Goal: Find contact information: Find contact information

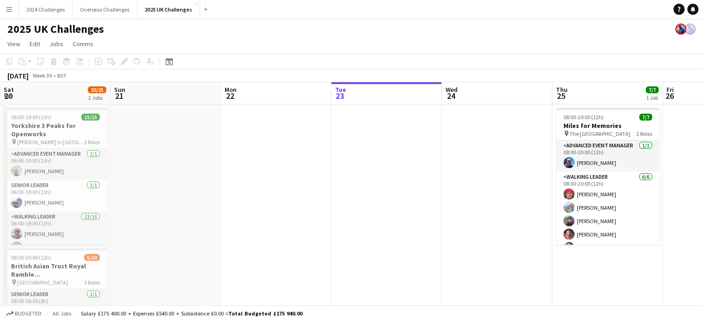
scroll to position [0, 221]
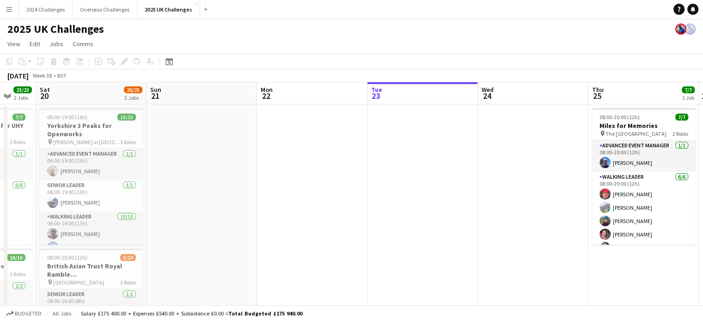
drag, startPoint x: 129, startPoint y: 147, endPoint x: 386, endPoint y: 145, distance: 256.9
click at [386, 145] on app-calendar-viewport "Wed 17 Thu 18 Fri 19 23/23 2 Jobs Sat 20 20/25 2 Jobs Sun 21 Mon 22 Tue 23 Wed …" at bounding box center [351, 264] width 703 height 364
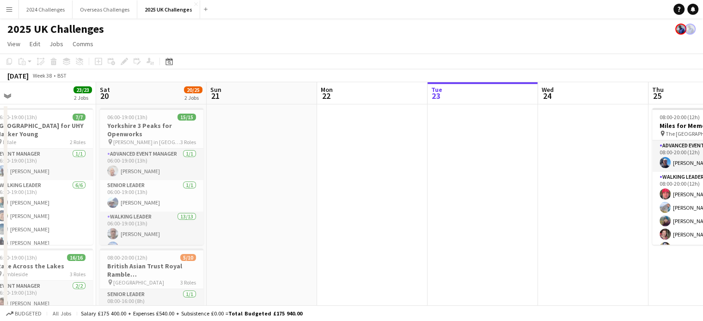
scroll to position [0, 267]
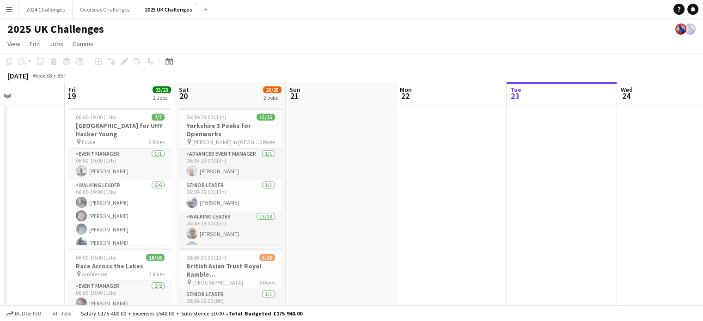
drag, startPoint x: 176, startPoint y: 164, endPoint x: 312, endPoint y: 163, distance: 135.9
click at [312, 163] on app-calendar-viewport "Tue 16 Wed 17 Thu 18 Fri 19 23/23 2 Jobs Sat 20 20/25 2 Jobs Sun 21 Mon 22 Tue …" at bounding box center [351, 264] width 703 height 364
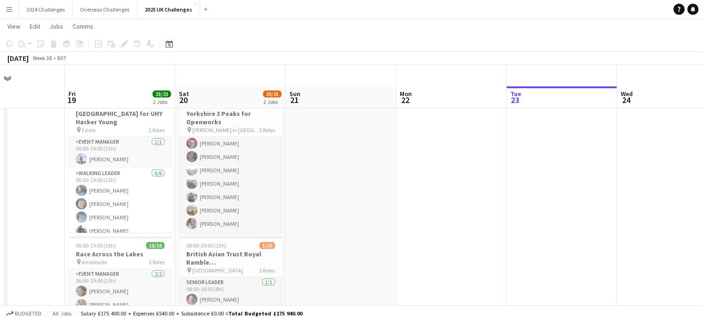
scroll to position [0, 0]
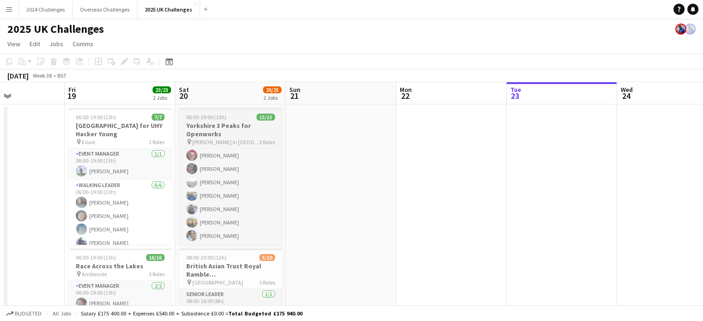
click at [219, 122] on h3 "Yorkshire 3 Peaks for Openworks" at bounding box center [231, 130] width 104 height 17
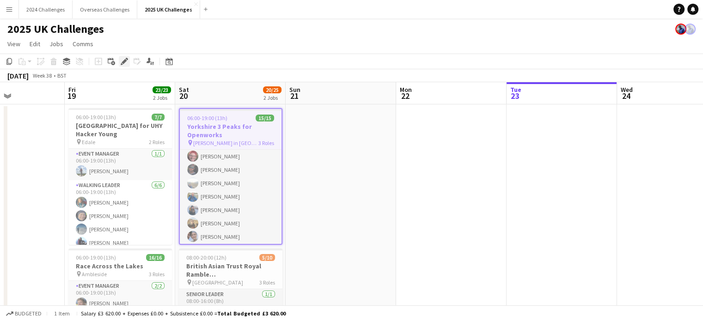
click at [126, 58] on icon "Edit" at bounding box center [124, 61] width 7 height 7
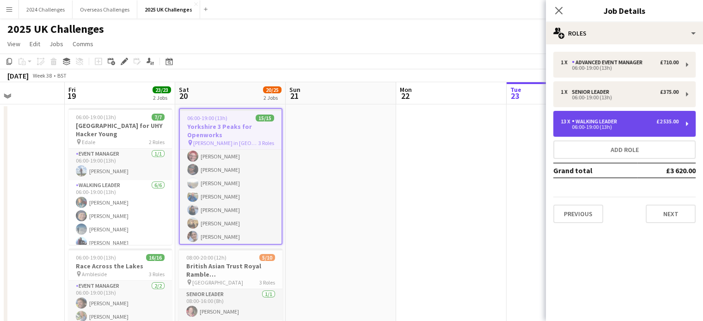
click at [599, 123] on div "Walking Leader" at bounding box center [596, 121] width 49 height 6
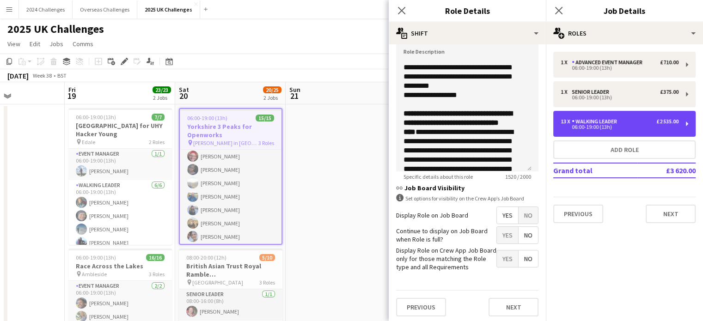
scroll to position [358, 0]
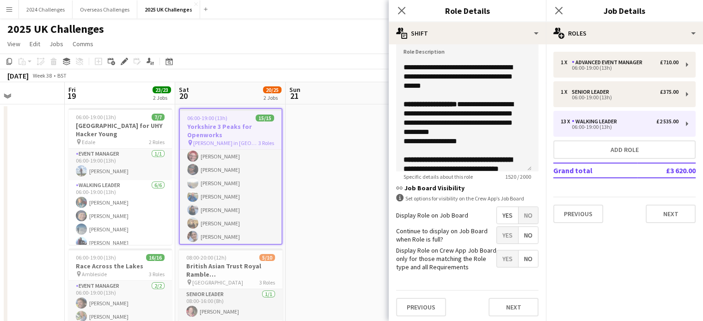
click at [238, 41] on app-page-menu "View Day view expanded Day view collapsed Month view Date picker Jump to [DATE]…" at bounding box center [351, 45] width 703 height 18
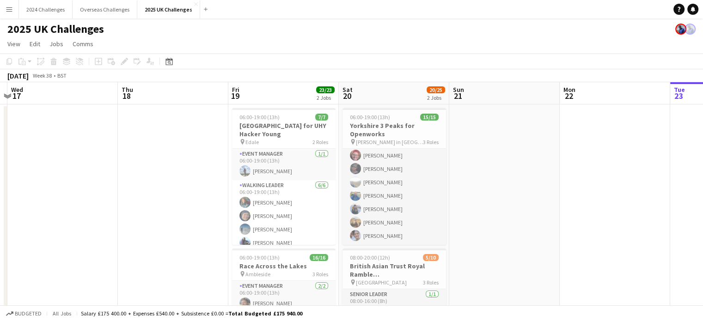
drag, startPoint x: 309, startPoint y: 136, endPoint x: 519, endPoint y: 127, distance: 210.9
click at [519, 127] on app-calendar-viewport "Mon 15 Tue 16 Wed 17 Thu 18 Fri 19 23/23 2 Jobs Sat 20 20/25 2 Jobs Sun 21 Mon …" at bounding box center [351, 264] width 703 height 364
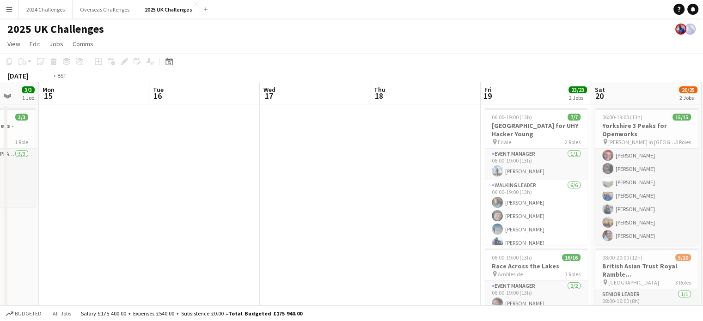
drag, startPoint x: 140, startPoint y: 160, endPoint x: 395, endPoint y: 140, distance: 255.0
click at [395, 140] on app-calendar-viewport "Sat 13 Sun 14 3/3 1 Job Mon 15 Tue 16 Wed 17 Thu 18 Fri 19 23/23 2 Jobs Sat 20 …" at bounding box center [351, 264] width 703 height 364
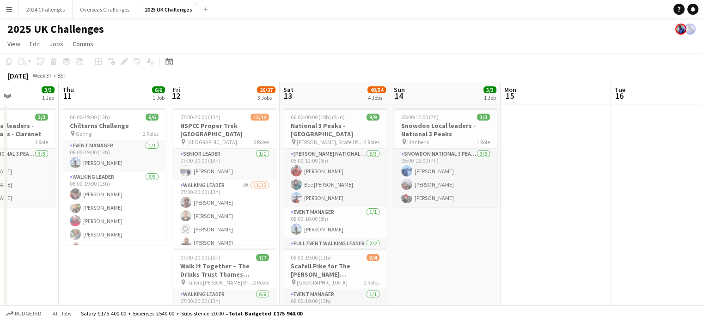
drag, startPoint x: 205, startPoint y: 160, endPoint x: 441, endPoint y: 147, distance: 236.5
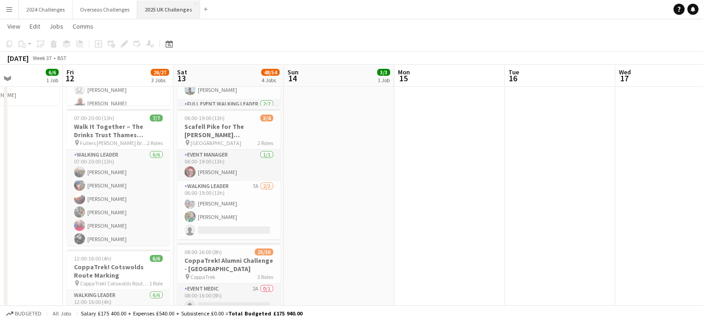
scroll to position [0, 0]
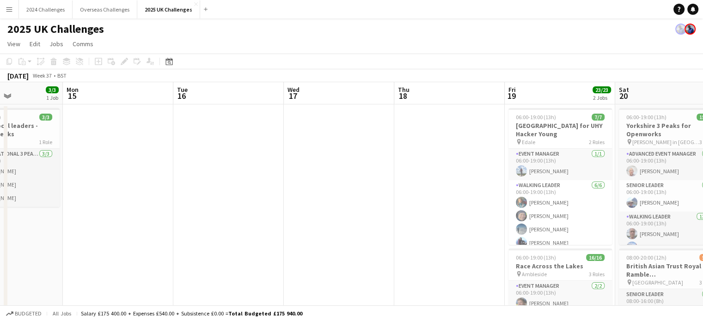
drag, startPoint x: 510, startPoint y: 194, endPoint x: 201, endPoint y: 196, distance: 309.6
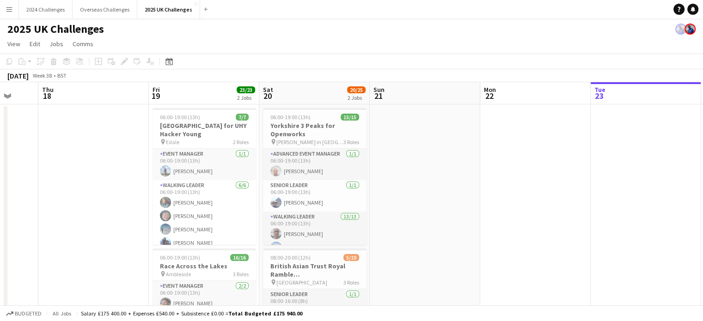
scroll to position [0, 318]
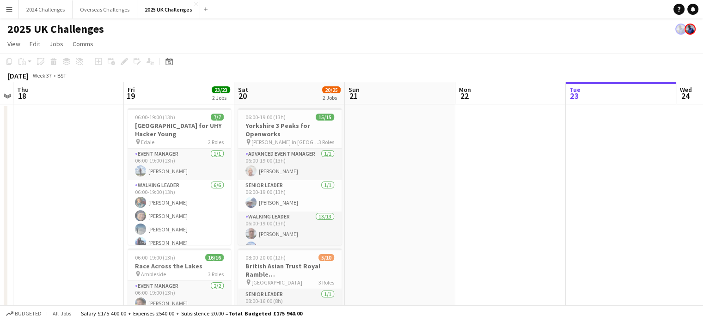
drag, startPoint x: 327, startPoint y: 190, endPoint x: 95, endPoint y: 183, distance: 232.1
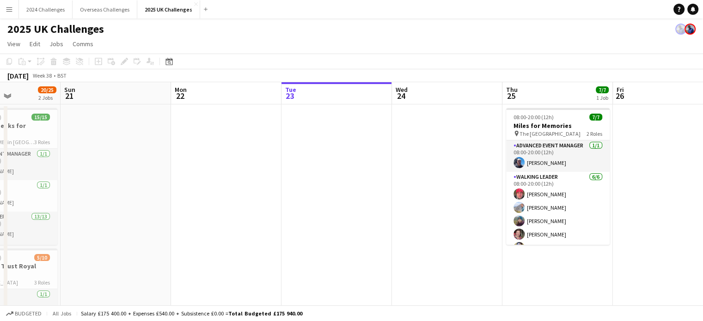
drag, startPoint x: 505, startPoint y: 194, endPoint x: 220, endPoint y: 180, distance: 284.5
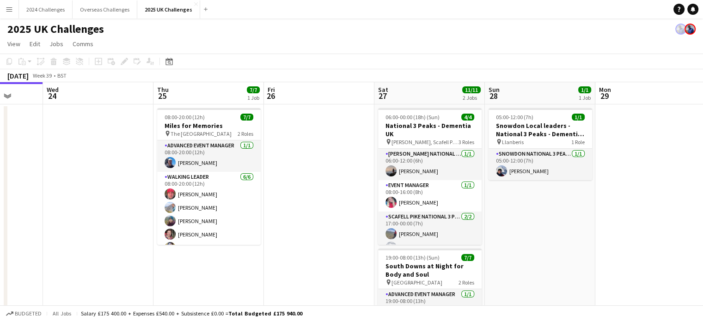
drag, startPoint x: 432, startPoint y: 179, endPoint x: 83, endPoint y: 167, distance: 349.1
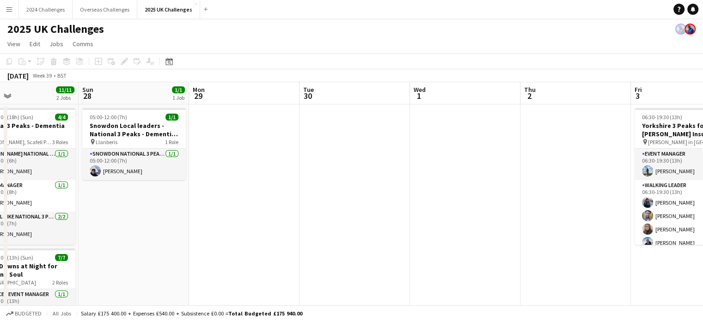
drag, startPoint x: 545, startPoint y: 217, endPoint x: 298, endPoint y: 210, distance: 247.3
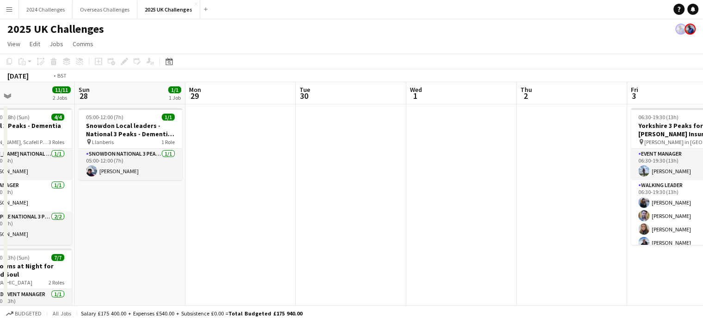
drag, startPoint x: 614, startPoint y: 206, endPoint x: 274, endPoint y: 196, distance: 339.8
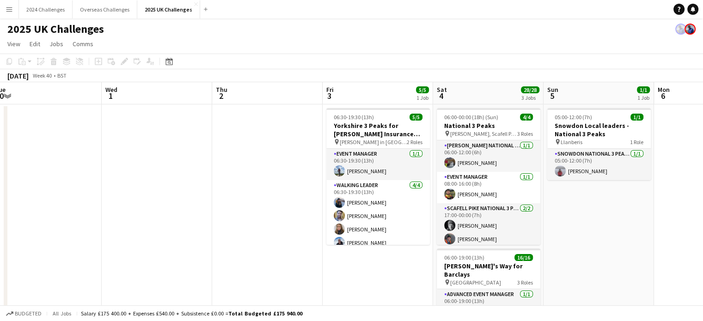
scroll to position [0, 345]
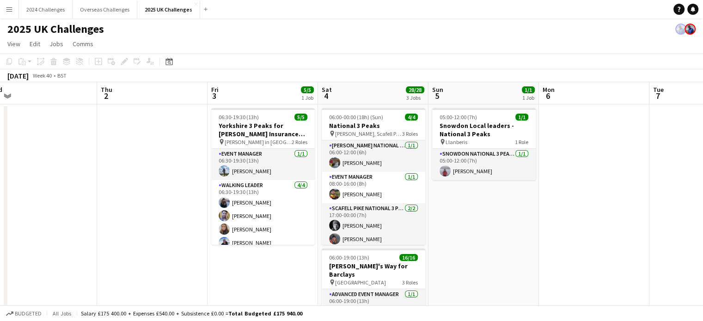
drag, startPoint x: 384, startPoint y: 189, endPoint x: 213, endPoint y: 177, distance: 171.9
click at [384, 275] on h3 "[PERSON_NAME]'s Way for Barclays" at bounding box center [374, 270] width 104 height 17
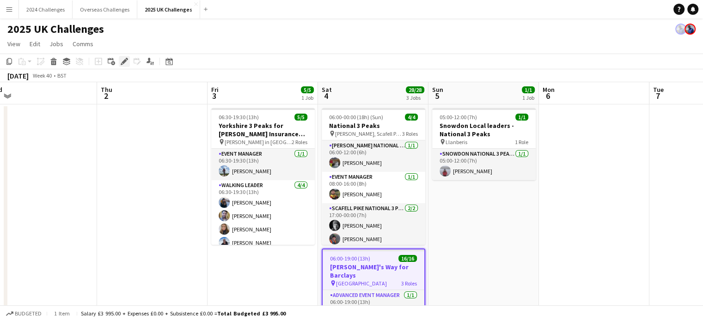
click at [127, 62] on icon "Edit" at bounding box center [124, 61] width 7 height 7
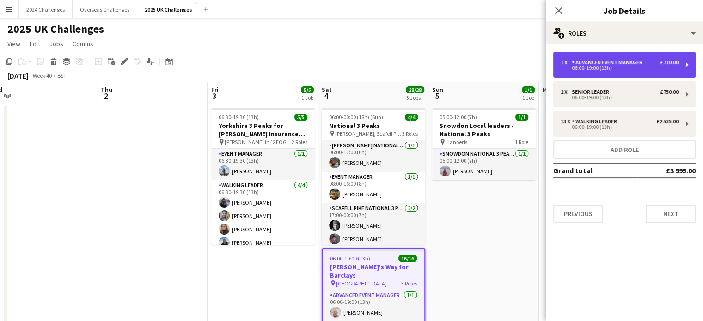
click at [610, 65] on div "Advanced Event Manager" at bounding box center [609, 62] width 74 height 6
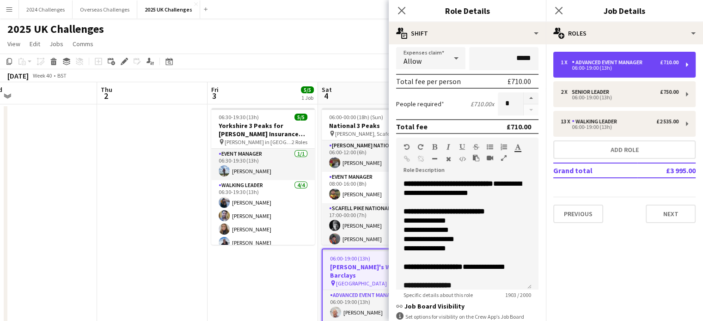
scroll to position [277, 0]
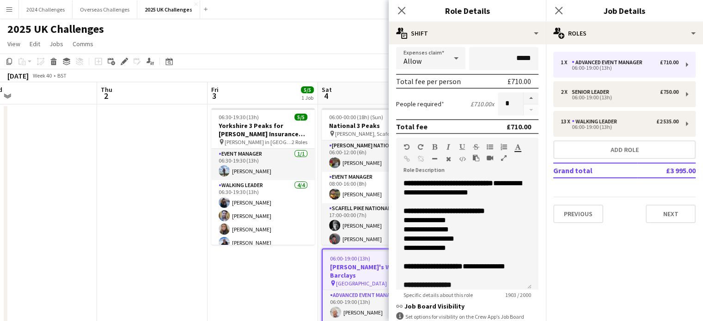
click at [337, 30] on div "2025 UK Challenges" at bounding box center [351, 27] width 703 height 18
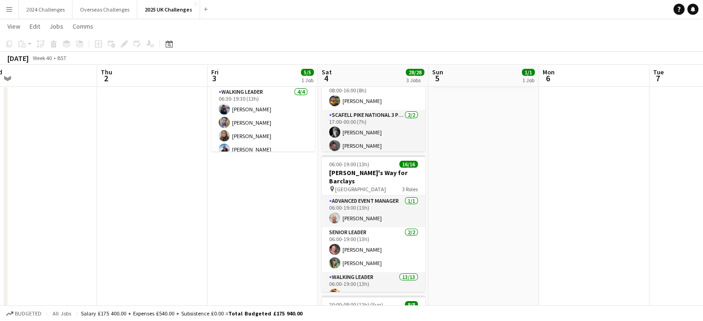
scroll to position [0, 0]
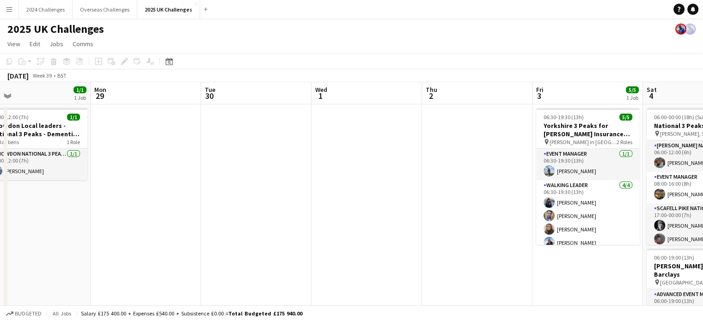
drag, startPoint x: 122, startPoint y: 127, endPoint x: 446, endPoint y: 146, distance: 325.4
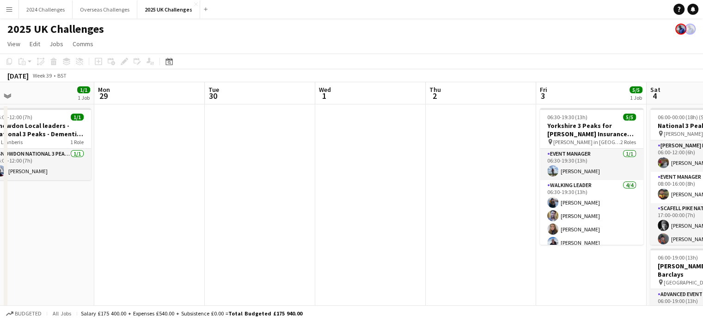
drag, startPoint x: 262, startPoint y: 152, endPoint x: 254, endPoint y: 168, distance: 17.4
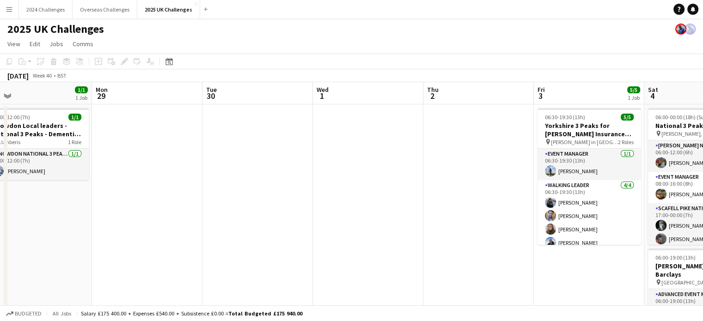
scroll to position [0, 263]
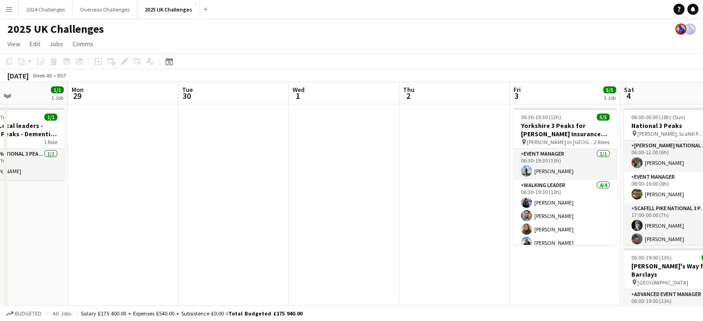
drag, startPoint x: 458, startPoint y: 184, endPoint x: 211, endPoint y: 185, distance: 247.2
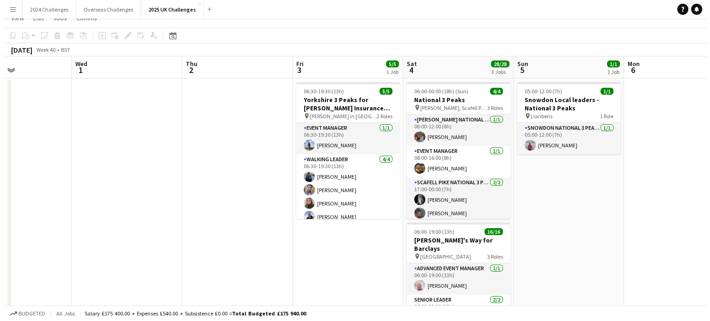
scroll to position [0, 0]
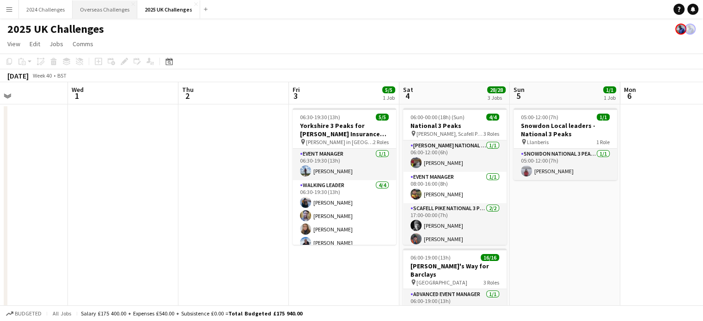
click at [95, 6] on button "Overseas Challenges Close" at bounding box center [105, 9] width 65 height 18
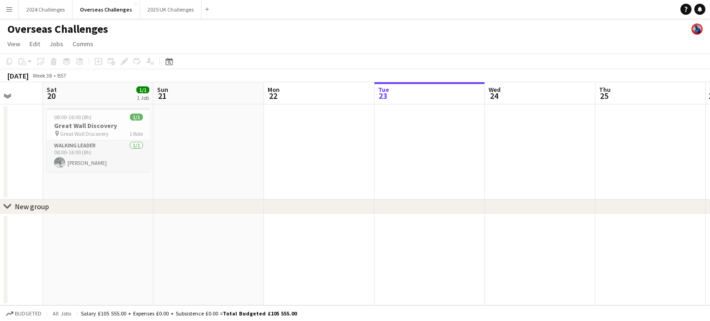
drag, startPoint x: 188, startPoint y: 145, endPoint x: 449, endPoint y: 144, distance: 261.1
click at [453, 142] on app-calendar-viewport "Thu 18 Fri 19 Sat 20 1/1 1 Job Sun 21 Mon 22 Tue 23 Wed 24 Thu 25 Fri 26 Sat 27…" at bounding box center [355, 193] width 710 height 223
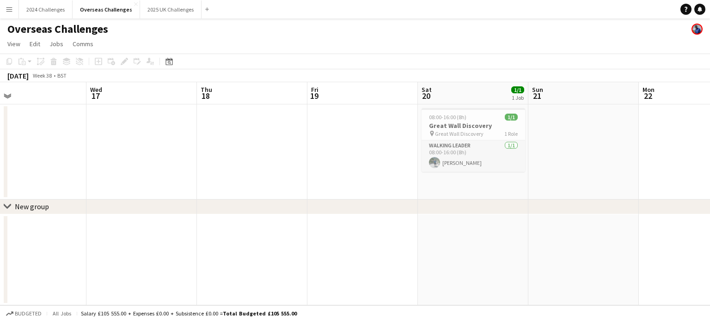
drag, startPoint x: 378, startPoint y: 167, endPoint x: 656, endPoint y: 166, distance: 278.6
click at [656, 166] on app-calendar-viewport "Sun 14 Mon 15 Tue 16 Wed 17 Thu 18 Fri 19 Sat 20 1/1 1 Job Sun 21 Mon 22 Tue 23…" at bounding box center [355, 193] width 710 height 223
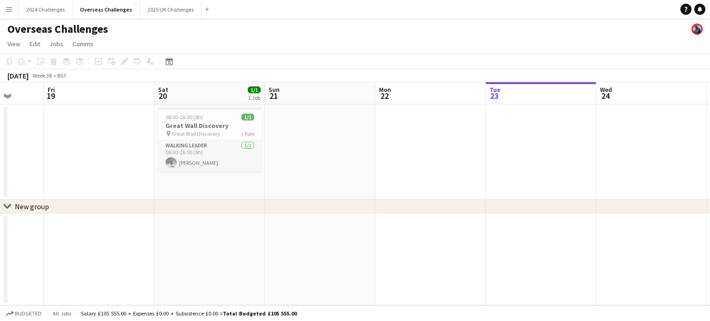
scroll to position [0, 325]
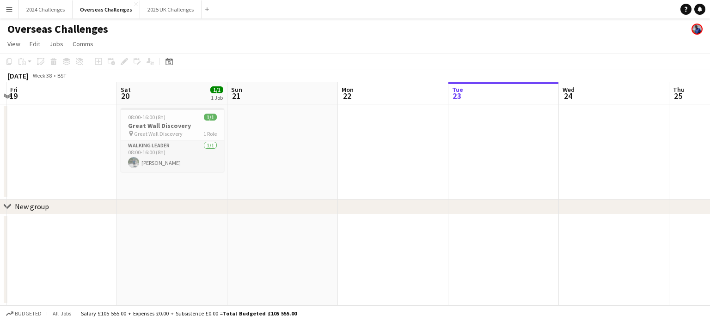
drag, startPoint x: 302, startPoint y: 169, endPoint x: 0, endPoint y: 146, distance: 303.1
click at [0, 146] on app-calendar-viewport "Tue 16 Wed 17 Thu 18 Fri 19 Sat 20 1/1 1 Job Sun 21 Mon 22 Tue 23 Wed 24 Thu 25…" at bounding box center [355, 193] width 710 height 223
click at [167, 9] on button "2025 UK Challenges Close" at bounding box center [170, 9] width 61 height 18
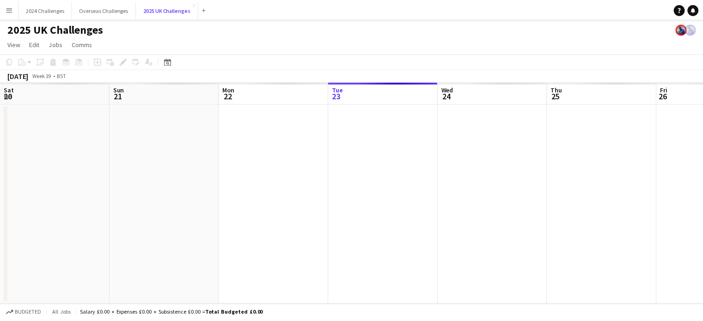
scroll to position [0, 221]
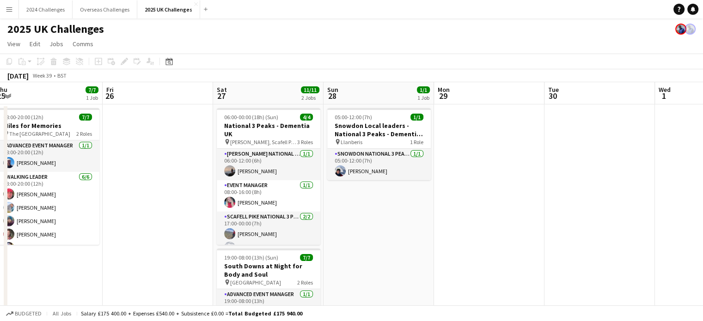
drag, startPoint x: 527, startPoint y: 189, endPoint x: 188, endPoint y: 158, distance: 340.6
click at [188, 158] on app-calendar-viewport "Mon 22 Tue 23 Wed 24 Thu 25 7/7 1 Job Fri 26 Sat 27 11/11 2 Jobs Sun 28 1/1 1 J…" at bounding box center [351, 264] width 703 height 364
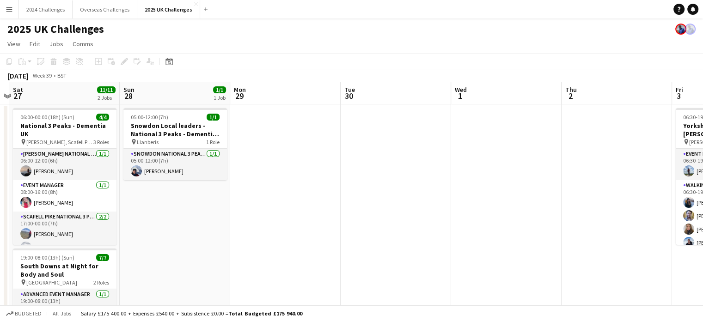
drag, startPoint x: 321, startPoint y: 222, endPoint x: 129, endPoint y: 204, distance: 192.1
click at [129, 204] on app-calendar-viewport "Wed 24 Thu 25 7/7 1 Job Fri 26 Sat 27 11/11 2 Jobs Sun 28 1/1 1 Job Mon 29 Tue …" at bounding box center [351, 264] width 703 height 364
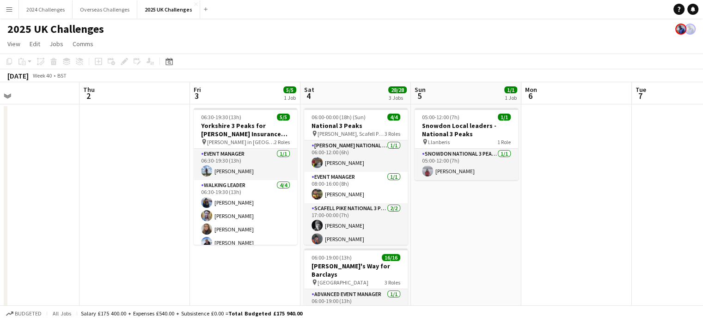
scroll to position [0, 373]
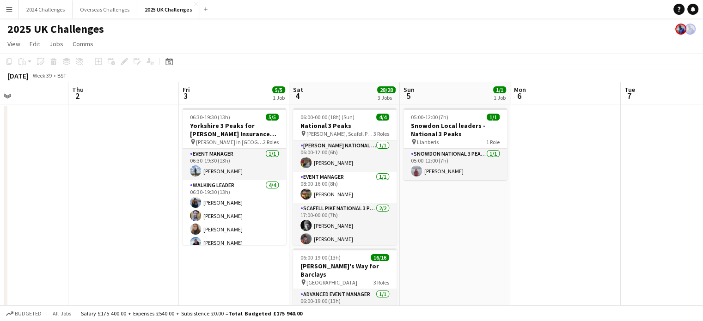
drag, startPoint x: 302, startPoint y: 209, endPoint x: 6, endPoint y: 178, distance: 297.8
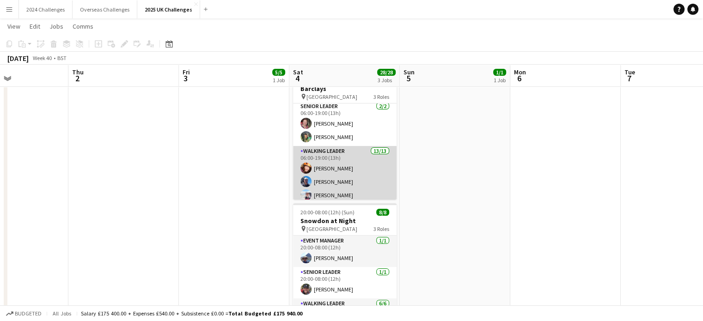
scroll to position [33, 0]
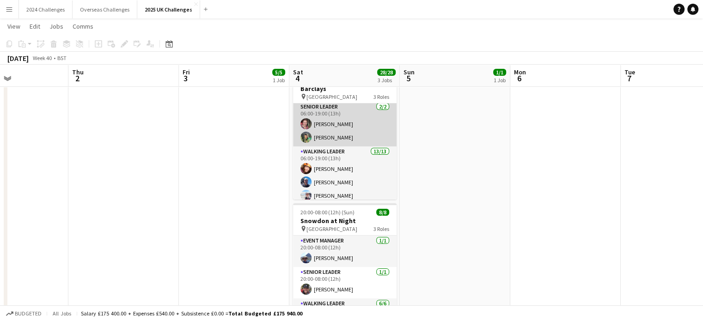
click at [346, 138] on app-card-role "Senior Leader [DATE] 06:00-19:00 (13h) [PERSON_NAME] [PERSON_NAME]" at bounding box center [345, 124] width 104 height 45
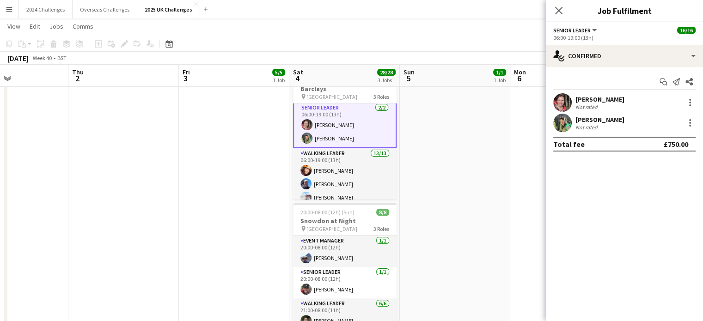
scroll to position [34, 0]
click at [593, 120] on div "[PERSON_NAME]" at bounding box center [599, 120] width 49 height 8
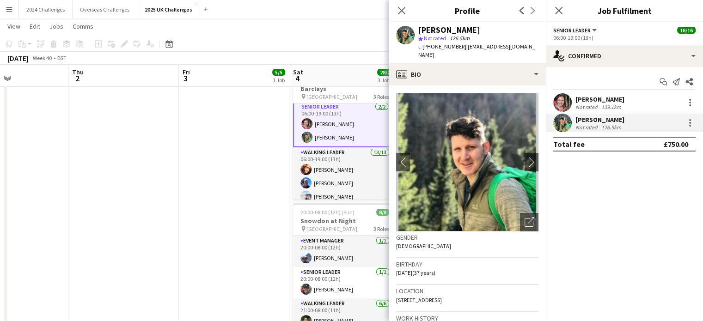
drag, startPoint x: 461, startPoint y: 45, endPoint x: 431, endPoint y: 46, distance: 29.6
click at [431, 46] on span "t. [PHONE_NUMBER]" at bounding box center [442, 46] width 48 height 7
copy span "07950710117"
click at [310, 20] on app-page-menu "View Day view expanded Day view collapsed Month view Date picker Jump to [DATE]…" at bounding box center [351, 27] width 703 height 18
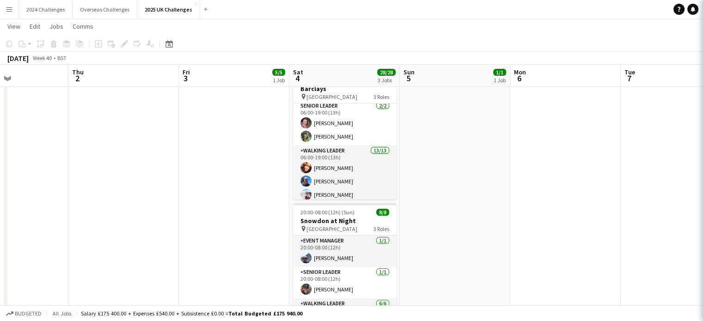
scroll to position [33, 0]
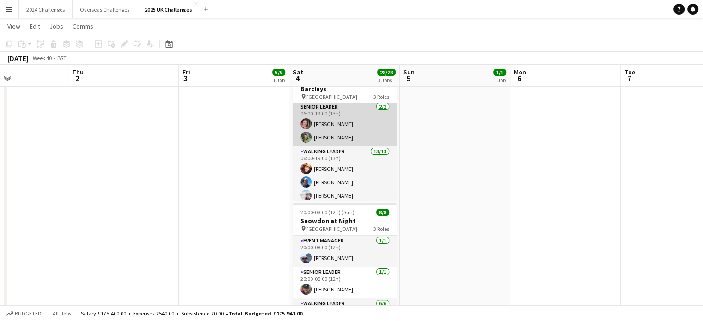
click at [344, 139] on app-card-role "Senior Leader [DATE] 06:00-19:00 (13h) [PERSON_NAME] [PERSON_NAME]" at bounding box center [345, 124] width 104 height 45
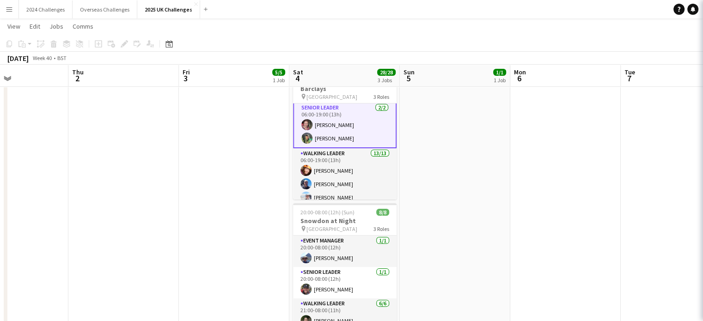
scroll to position [34, 0]
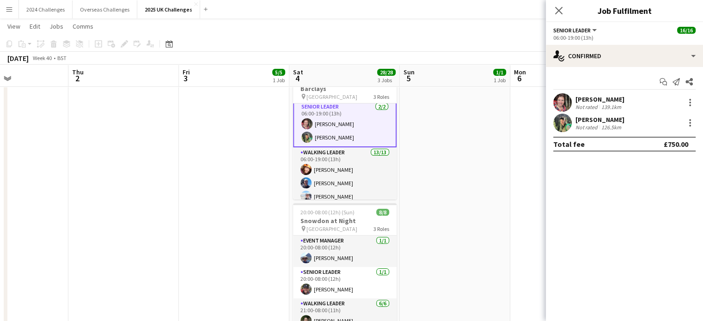
click at [613, 127] on div "126.5km" at bounding box center [611, 127] width 24 height 7
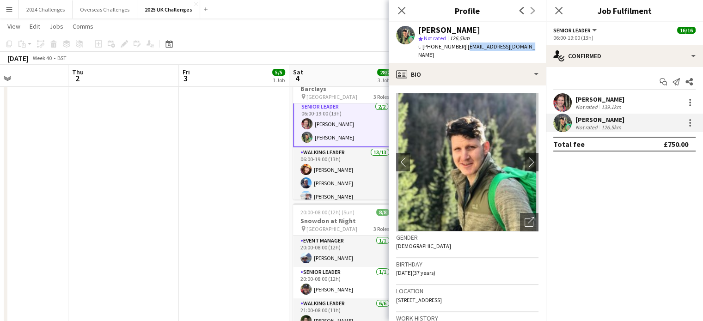
drag, startPoint x: 530, startPoint y: 45, endPoint x: 465, endPoint y: 49, distance: 65.3
click at [465, 49] on div "[PERSON_NAME] star Not rated 126.5km t. [PHONE_NUMBER] | [EMAIL_ADDRESS][DOMAIN…" at bounding box center [467, 42] width 157 height 41
copy span "[EMAIL_ADDRESS][DOMAIN_NAME]"
drag, startPoint x: 516, startPoint y: 290, endPoint x: 396, endPoint y: 295, distance: 119.8
click at [396, 295] on div "Location [STREET_ADDRESS]" at bounding box center [467, 298] width 142 height 27
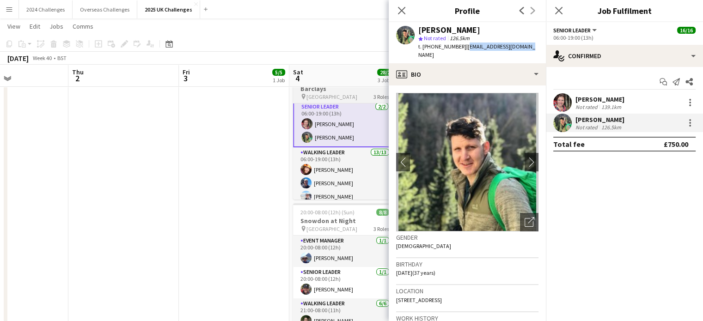
copy span "[STREET_ADDRESS]"
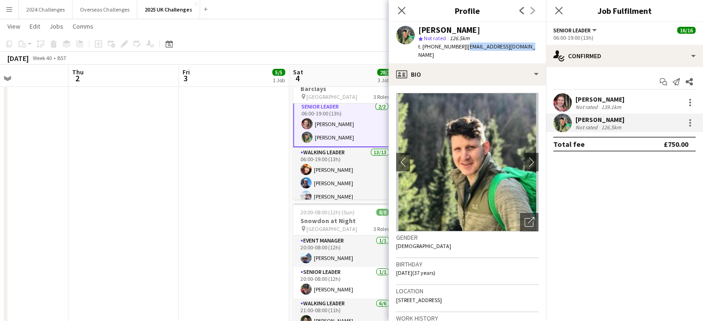
click at [516, 292] on div "Location [STREET_ADDRESS]" at bounding box center [467, 298] width 142 height 27
click at [442, 297] on span "[STREET_ADDRESS]" at bounding box center [419, 300] width 46 height 7
drag, startPoint x: 507, startPoint y: 291, endPoint x: 487, endPoint y: 292, distance: 19.9
click at [442, 297] on span "[STREET_ADDRESS]" at bounding box center [419, 300] width 46 height 7
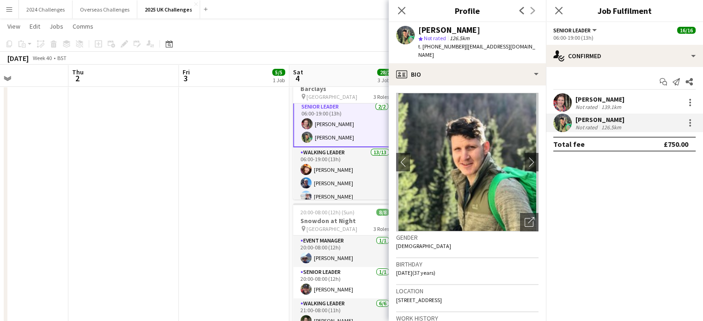
copy span "LL14 6BQ"
drag, startPoint x: 460, startPoint y: 46, endPoint x: 431, endPoint y: 46, distance: 29.1
click at [431, 46] on span "t. [PHONE_NUMBER]" at bounding box center [442, 46] width 48 height 7
copy span "07950710117"
